Goal: Task Accomplishment & Management: Manage account settings

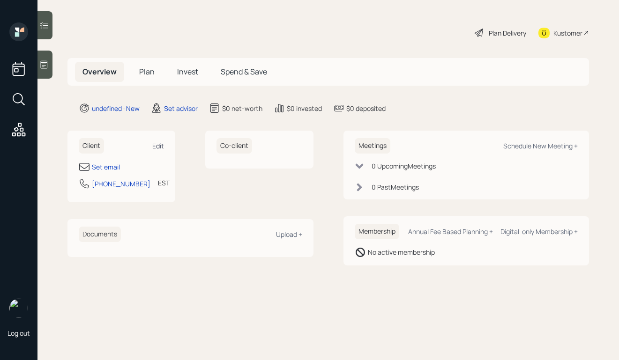
click at [160, 145] on div "Edit" at bounding box center [158, 145] width 12 height 9
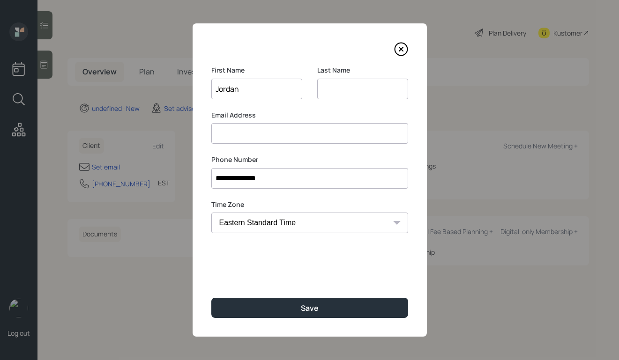
type input "Jordan"
click at [353, 82] on input at bounding box center [362, 89] width 91 height 21
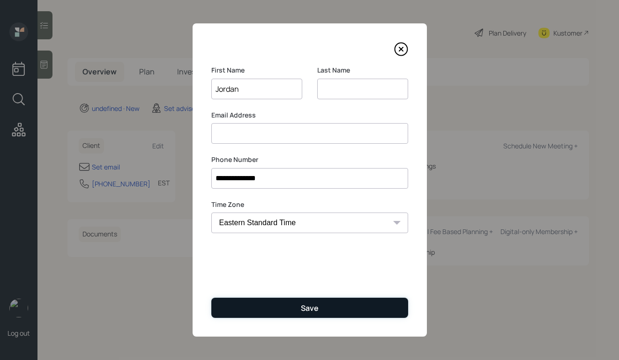
click at [306, 301] on button "Save" at bounding box center [309, 308] width 197 height 20
